Goal: Task Accomplishment & Management: Manage account settings

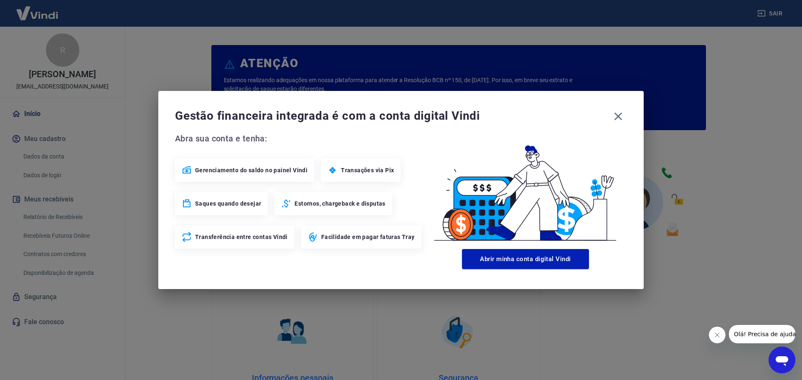
drag, startPoint x: 622, startPoint y: 118, endPoint x: 380, endPoint y: 197, distance: 254.3
click at [495, 211] on div "Gestão financeira integrada é com a conta digital Vindi Abra sua conta e tenha:…" at bounding box center [400, 190] width 485 height 198
click at [542, 259] on button "Abrir minha conta digital Vindi" at bounding box center [525, 259] width 127 height 20
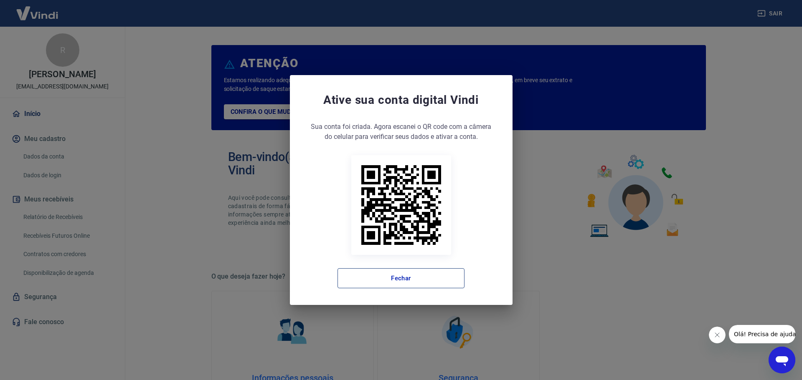
click at [447, 276] on button "Fechar" at bounding box center [400, 279] width 127 height 20
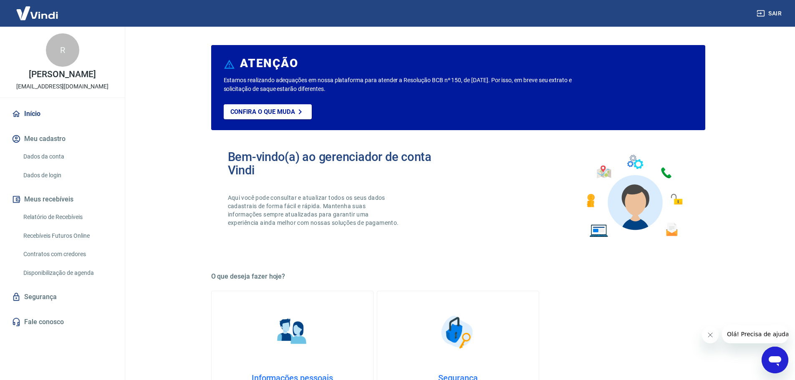
click at [56, 198] on button "Meus recebíveis" at bounding box center [62, 199] width 105 height 18
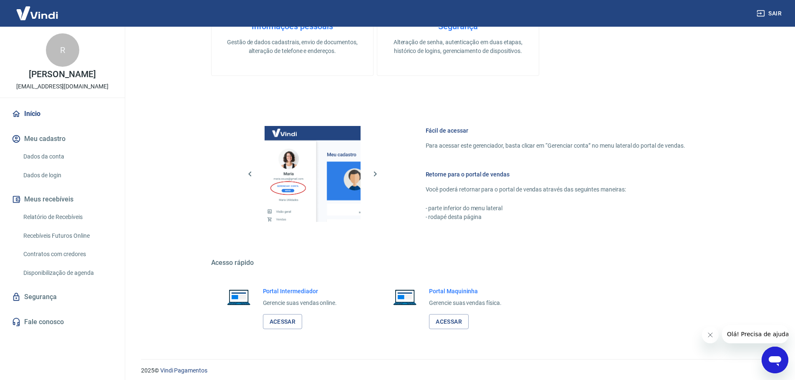
scroll to position [357, 0]
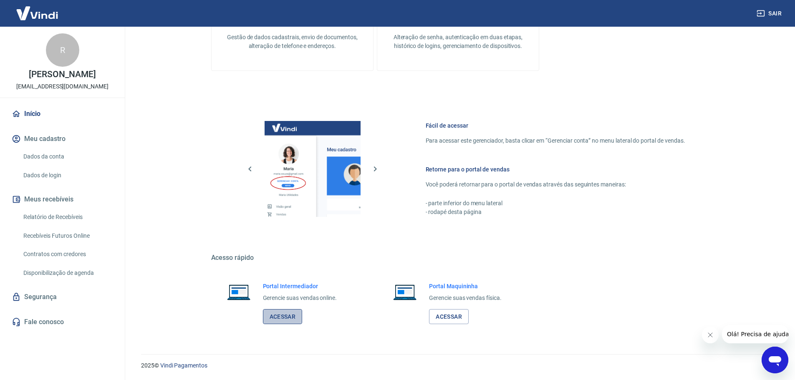
click at [281, 320] on link "Acessar" at bounding box center [283, 316] width 40 height 15
click at [279, 317] on link "Acessar" at bounding box center [283, 316] width 40 height 15
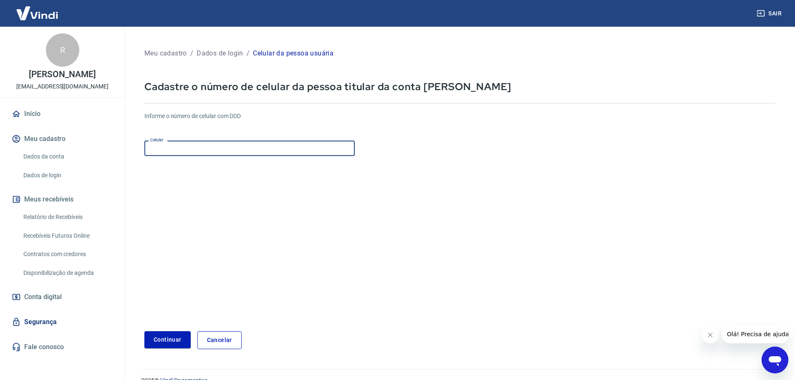
click at [218, 146] on input "Celular" at bounding box center [249, 148] width 210 height 15
type input "[PHONE_NUMBER]"
click at [156, 340] on button "Continuar" at bounding box center [167, 340] width 46 height 17
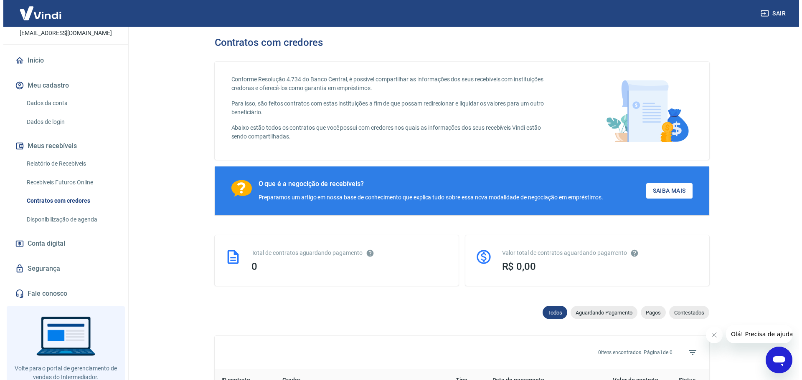
scroll to position [77, 0]
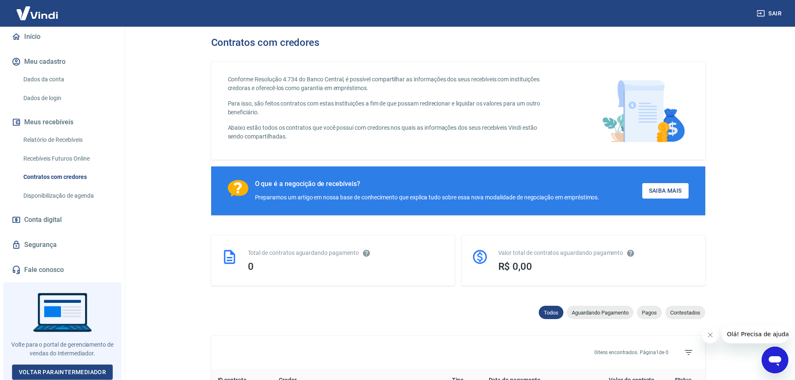
click at [68, 218] on link "Conta digital" at bounding box center [62, 220] width 105 height 18
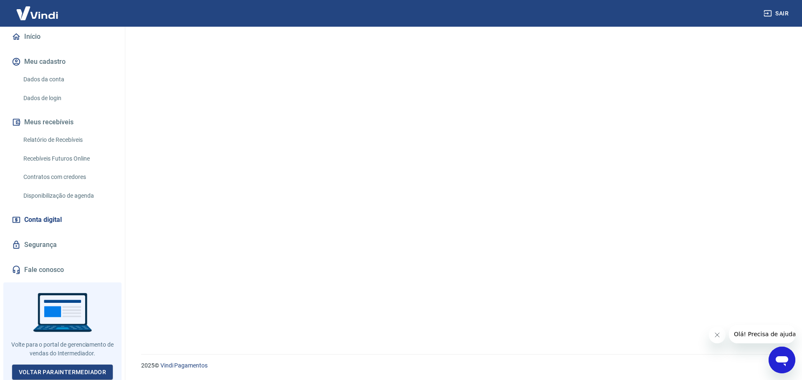
click at [713, 334] on icon "Fechar mensagem da empresa" at bounding box center [716, 335] width 7 height 7
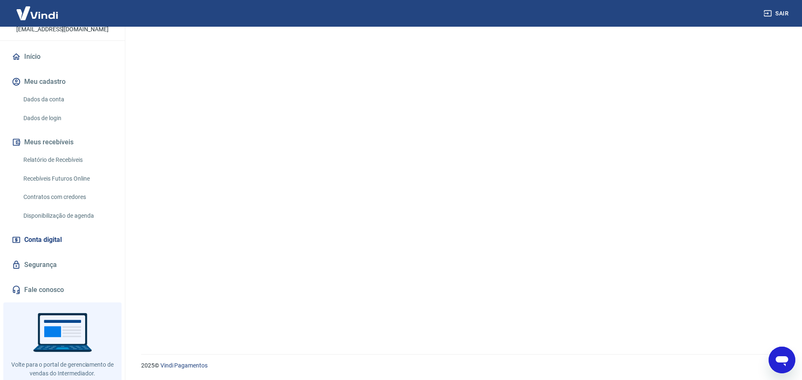
scroll to position [77, 0]
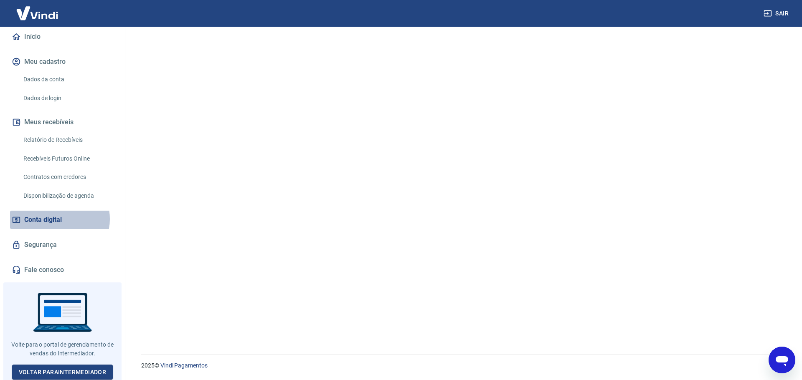
click at [55, 219] on span "Conta digital" at bounding box center [43, 220] width 38 height 12
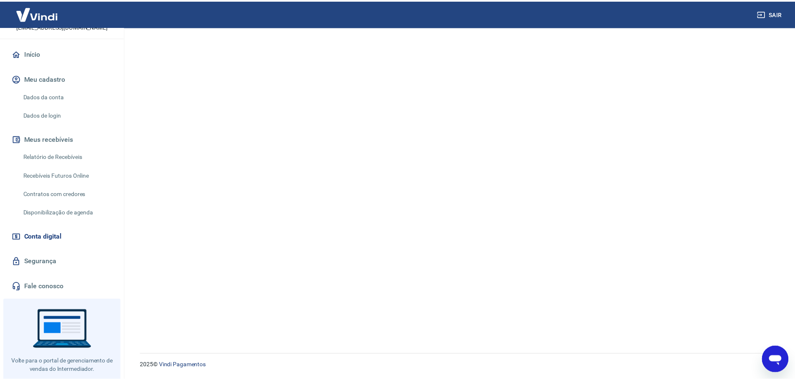
scroll to position [0, 0]
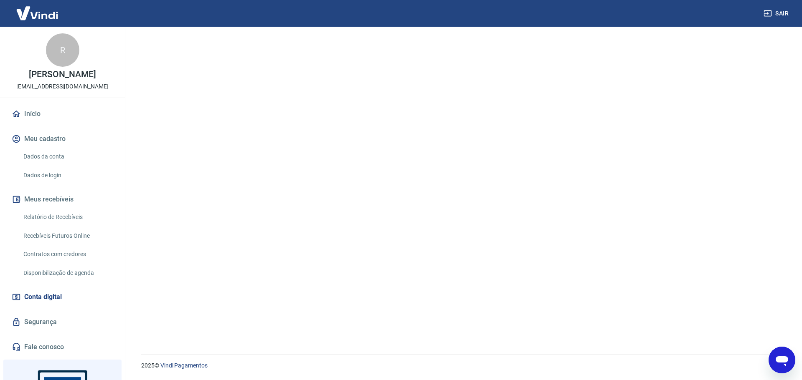
click at [60, 109] on link "Início" at bounding box center [62, 114] width 105 height 18
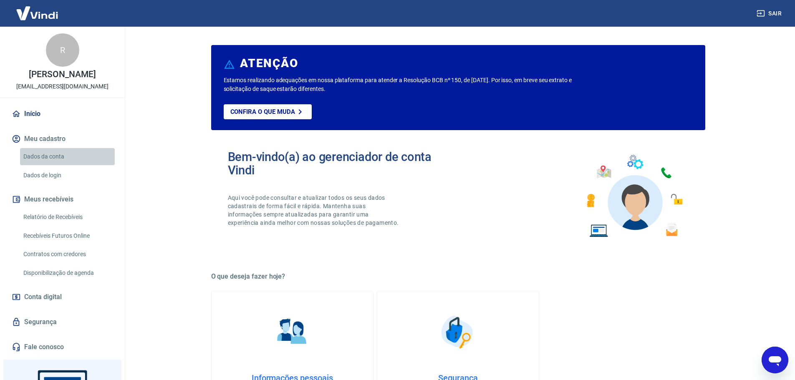
click at [68, 156] on link "Dados da conta" at bounding box center [67, 156] width 95 height 17
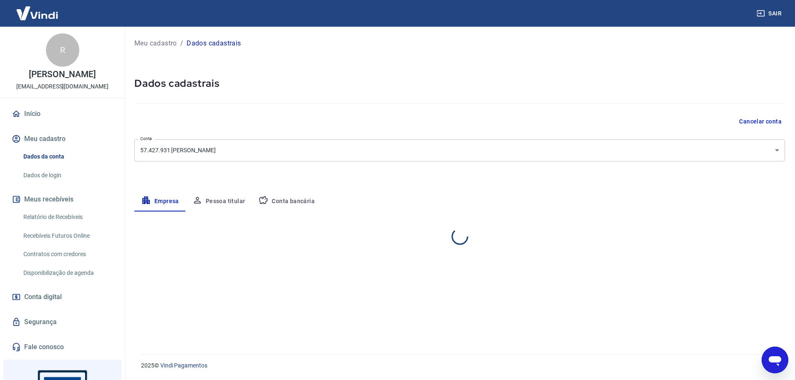
select select "SP"
select select "business"
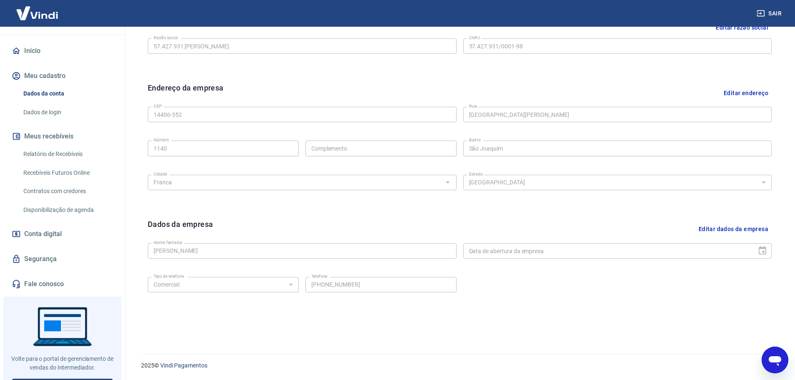
scroll to position [77, 0]
